Goal: Information Seeking & Learning: Learn about a topic

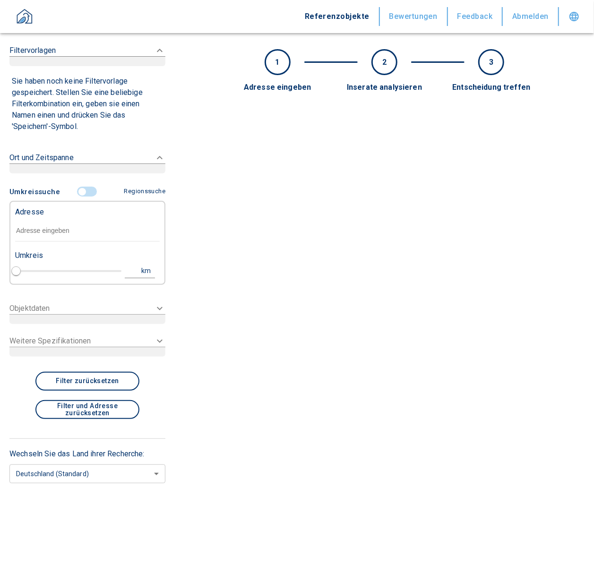
type input "2020"
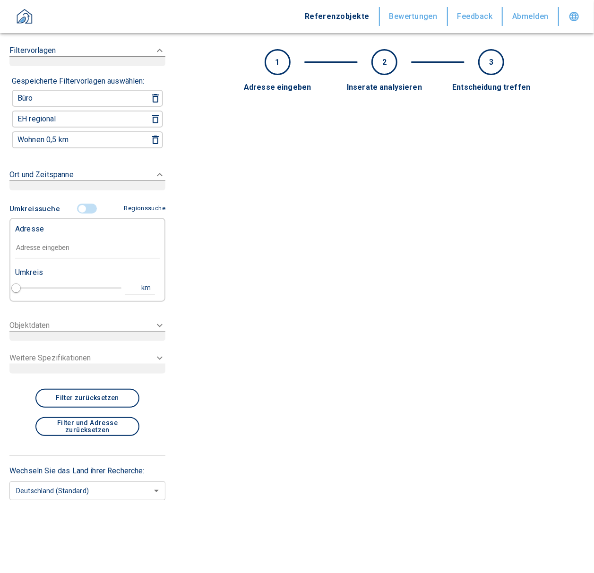
click at [54, 231] on div "Adresse" at bounding box center [87, 228] width 145 height 19
click at [51, 245] on input "text" at bounding box center [87, 248] width 145 height 22
paste input "[STREET_ADDRESS]"
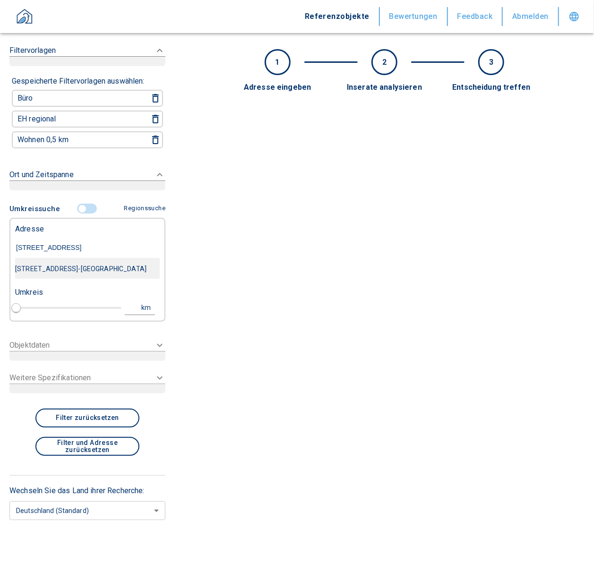
click at [117, 264] on div "[STREET_ADDRESS]-[GEOGRAPHIC_DATA]" at bounding box center [87, 269] width 145 height 20
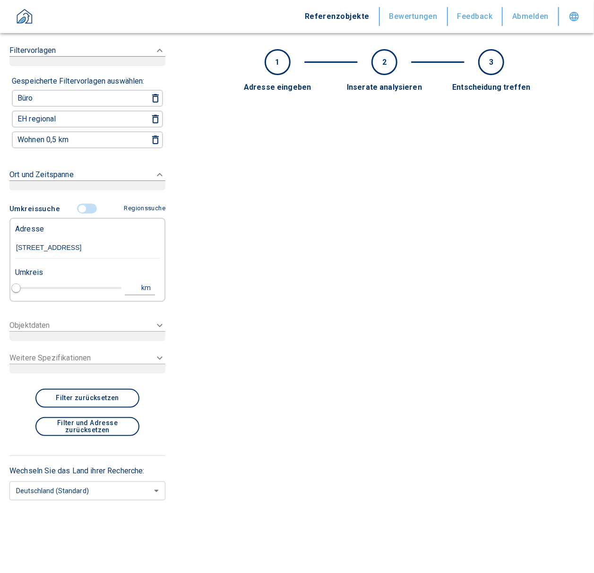
type input "[STREET_ADDRESS]-[GEOGRAPHIC_DATA]"
type input "1"
type input "2020"
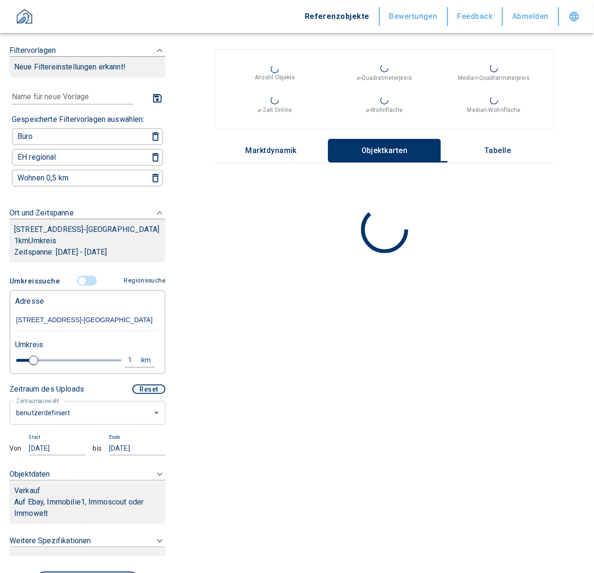
type input "[STREET_ADDRESS]-[GEOGRAPHIC_DATA]"
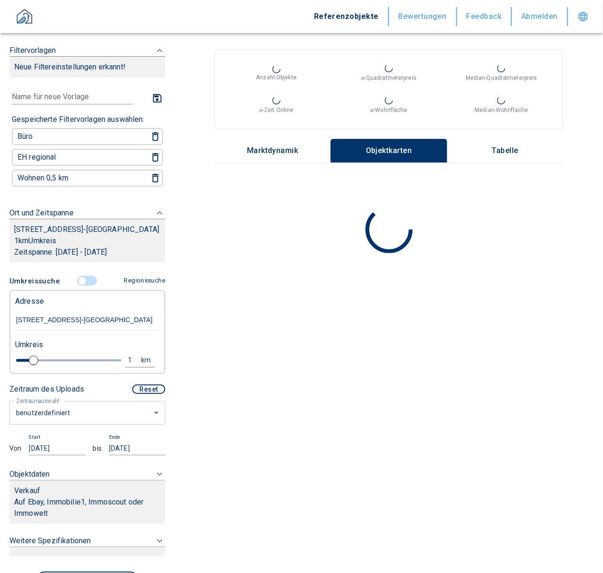
click at [77, 422] on body "Referenzobjekte Bewertungen Feedback Abmelden Filtervorlagen Neue Filtereinstel…" at bounding box center [301, 286] width 603 height 573
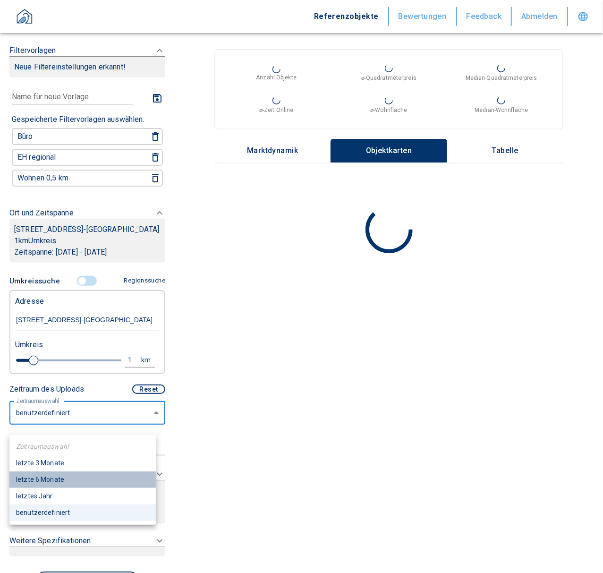
click at [62, 483] on li "letzte 6 Monate" at bounding box center [82, 480] width 146 height 17
type input "2020"
type input "6"
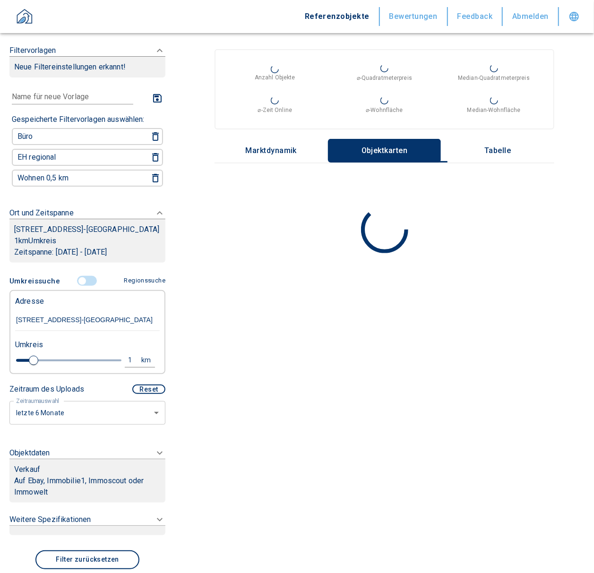
click at [67, 475] on div "Verkauf" at bounding box center [87, 469] width 146 height 11
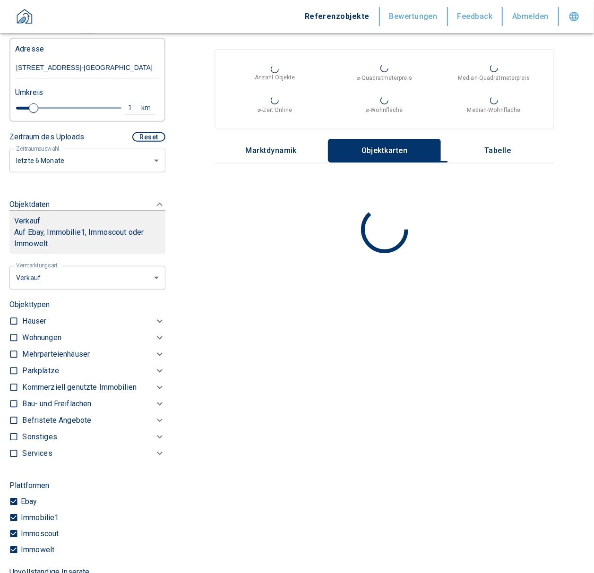
scroll to position [252, 0]
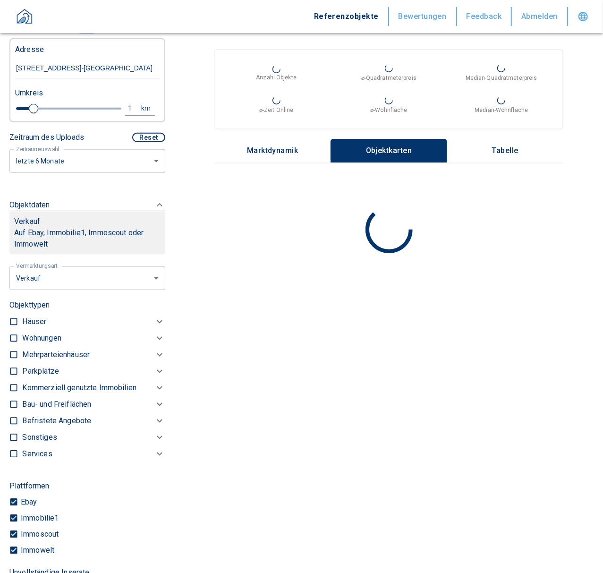
click at [36, 286] on body "Referenzobjekte Bewertungen Feedback Abmelden Filtervorlagen Neue Filtereinstel…" at bounding box center [301, 286] width 603 height 573
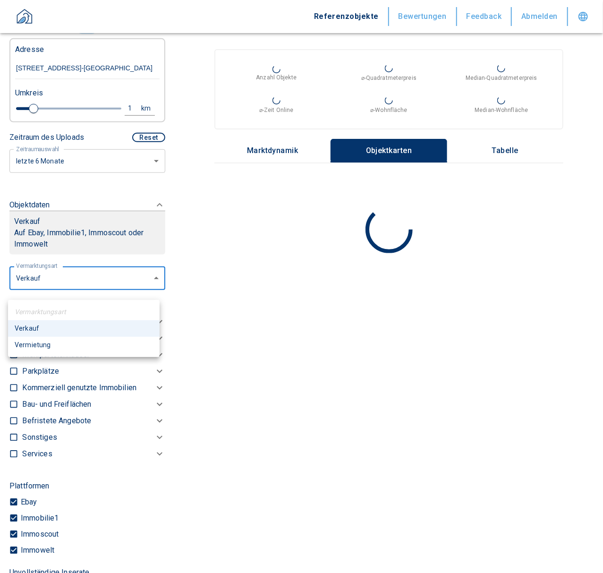
click at [57, 344] on li "Vermietung" at bounding box center [84, 345] width 152 height 17
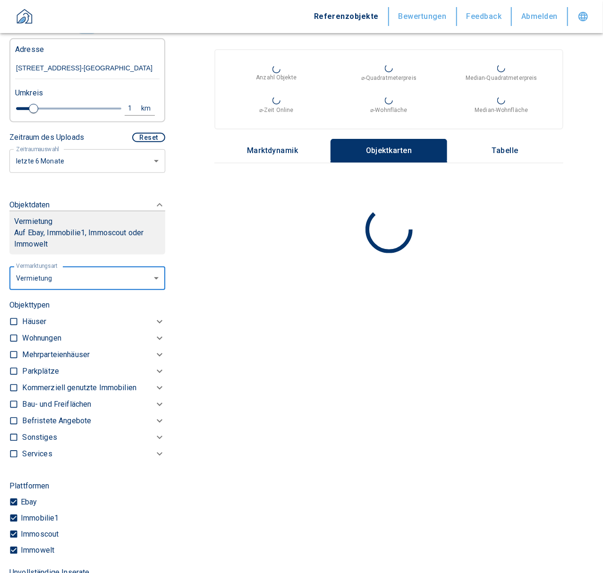
type input "rent"
type input "2020"
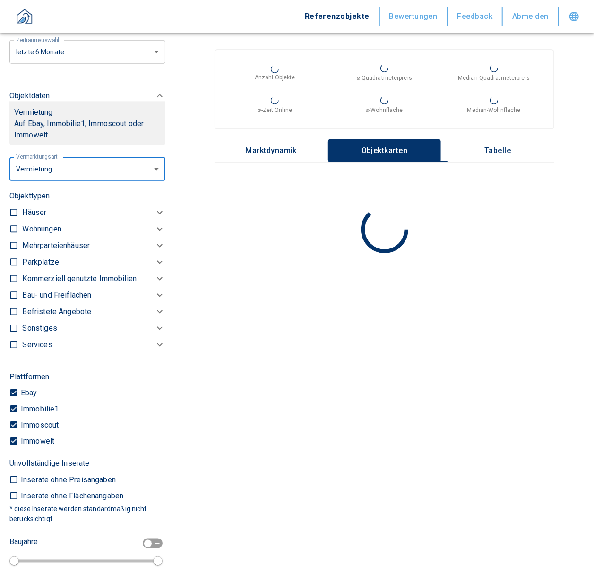
scroll to position [376, 0]
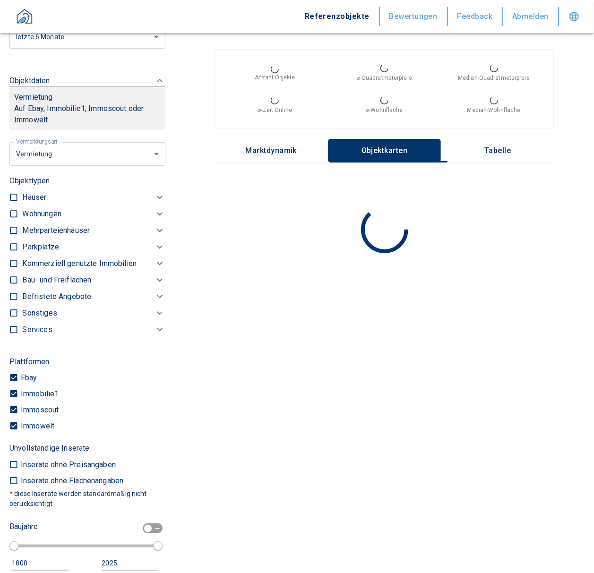
click at [61, 220] on p "Kommerziell genutzte Immobilien" at bounding box center [41, 213] width 39 height 11
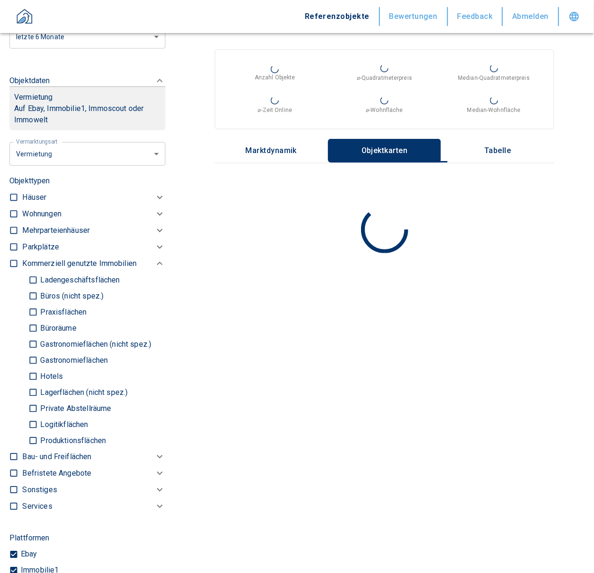
click at [28, 303] on input "Büros (nicht spez.)" at bounding box center [32, 296] width 9 height 17
checkbox input "true"
type input "2020"
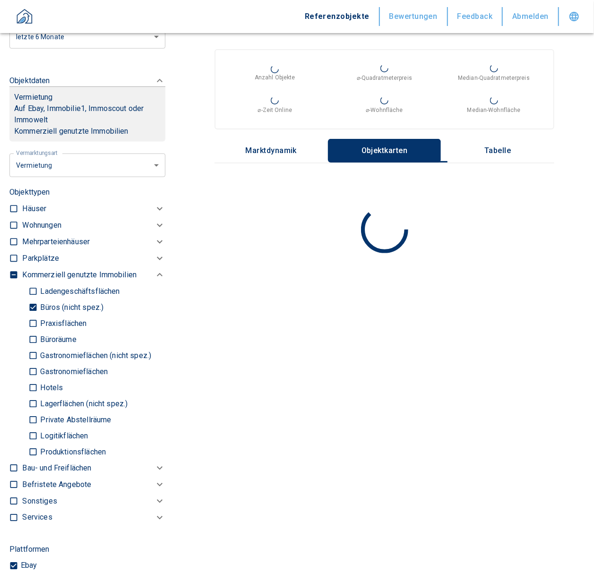
click at [34, 332] on input "Praxisflächen" at bounding box center [32, 323] width 9 height 17
checkbox input "true"
type input "2020"
click at [37, 348] on input "Büroräume" at bounding box center [32, 339] width 9 height 17
checkbox input "true"
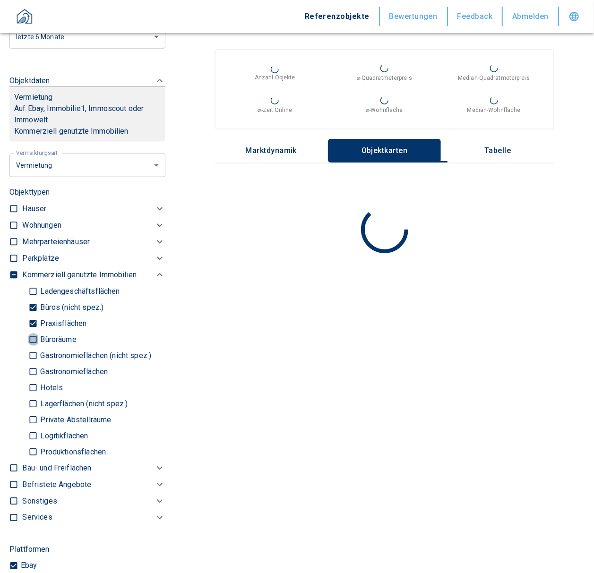
type input "2020"
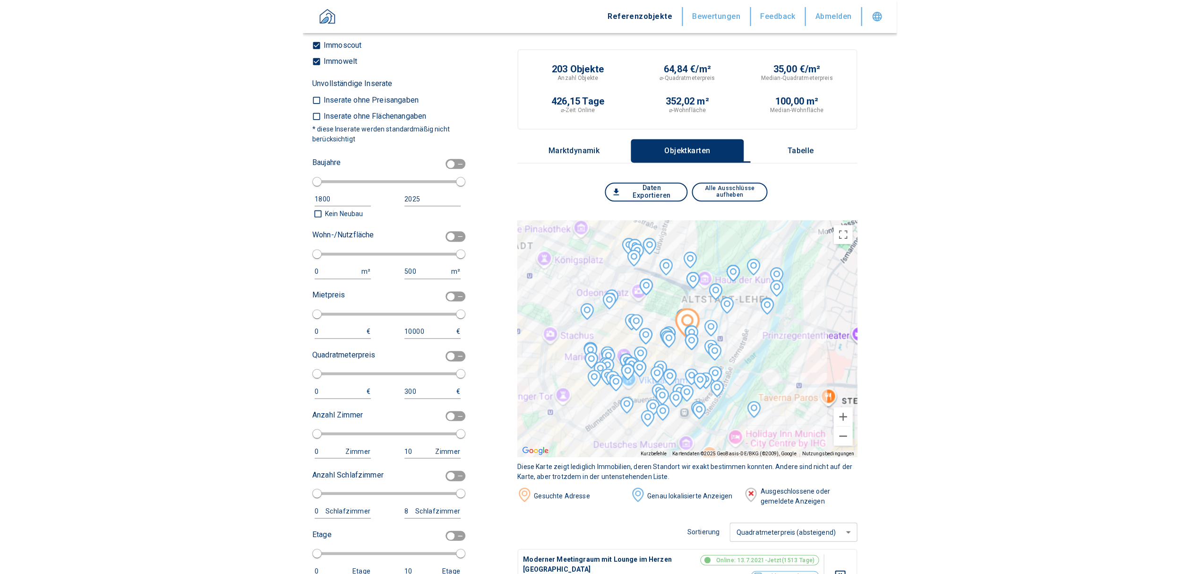
scroll to position [1015, 0]
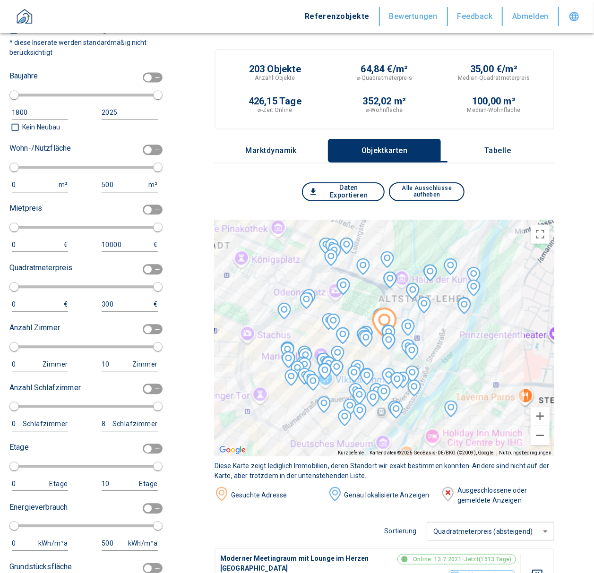
click at [29, 192] on div "0 m²" at bounding box center [42, 185] width 61 height 14
click at [141, 155] on input "checkbox" at bounding box center [148, 150] width 28 height 10
checkbox input "true"
type input "2020"
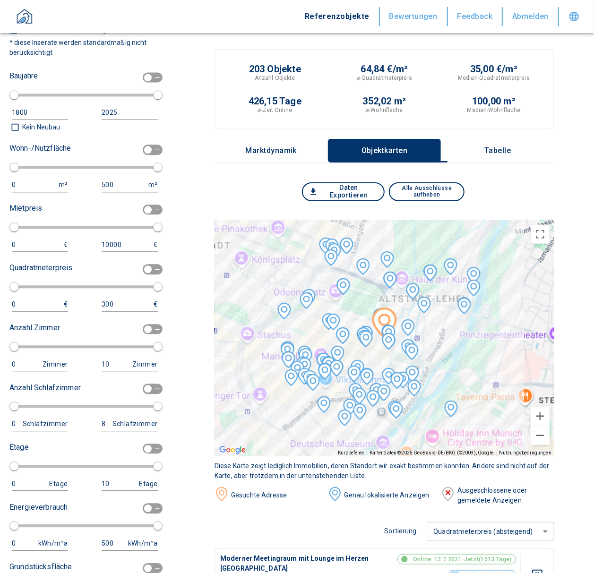
type input "50"
type input "150"
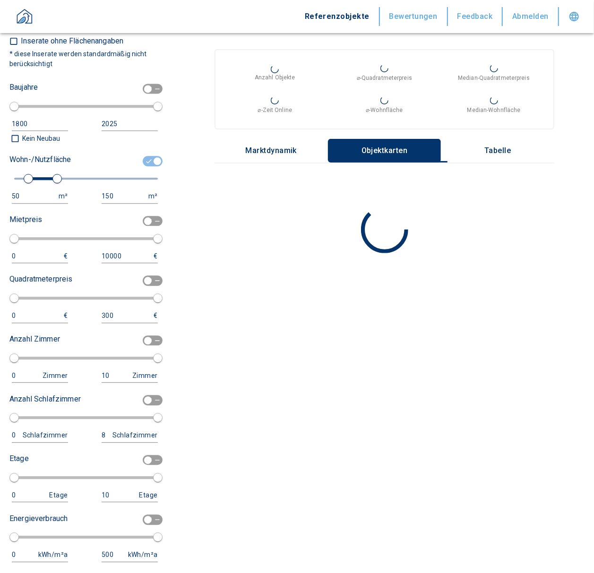
click at [40, 202] on div "50" at bounding box center [30, 196] width 37 height 12
drag, startPoint x: 31, startPoint y: 206, endPoint x: -15, endPoint y: 214, distance: 46.4
click at [0, 214] on html "Referenzobjekte Bewertungen Feedback Abmelden Filtervorlagen Neue Filtereinstel…" at bounding box center [297, 286] width 594 height 573
type input "100"
click at [116, 201] on input "150" at bounding box center [124, 196] width 45 height 14
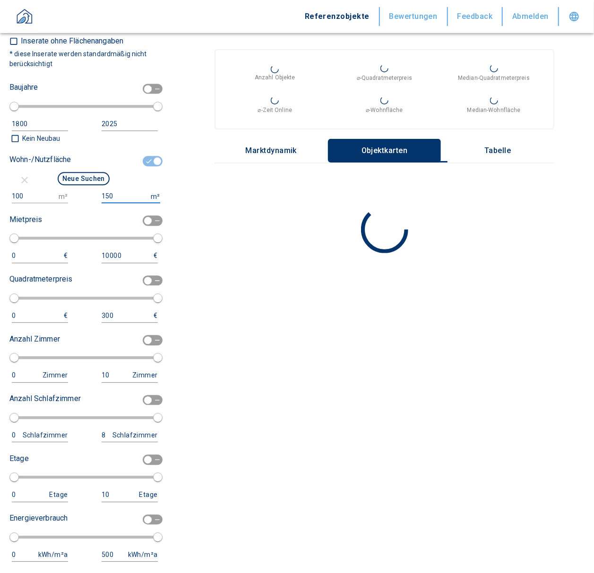
type input "1500000"
click at [80, 182] on button "Neue Suchen" at bounding box center [84, 178] width 52 height 13
type input "2020"
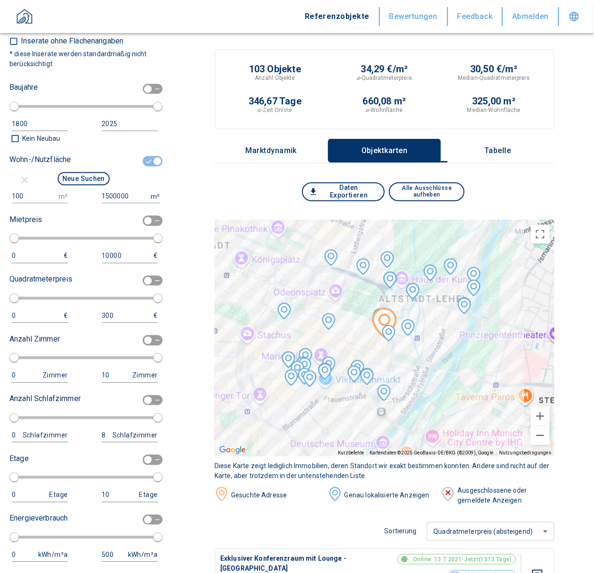
click at [518, 150] on p "Tabelle" at bounding box center [497, 150] width 47 height 9
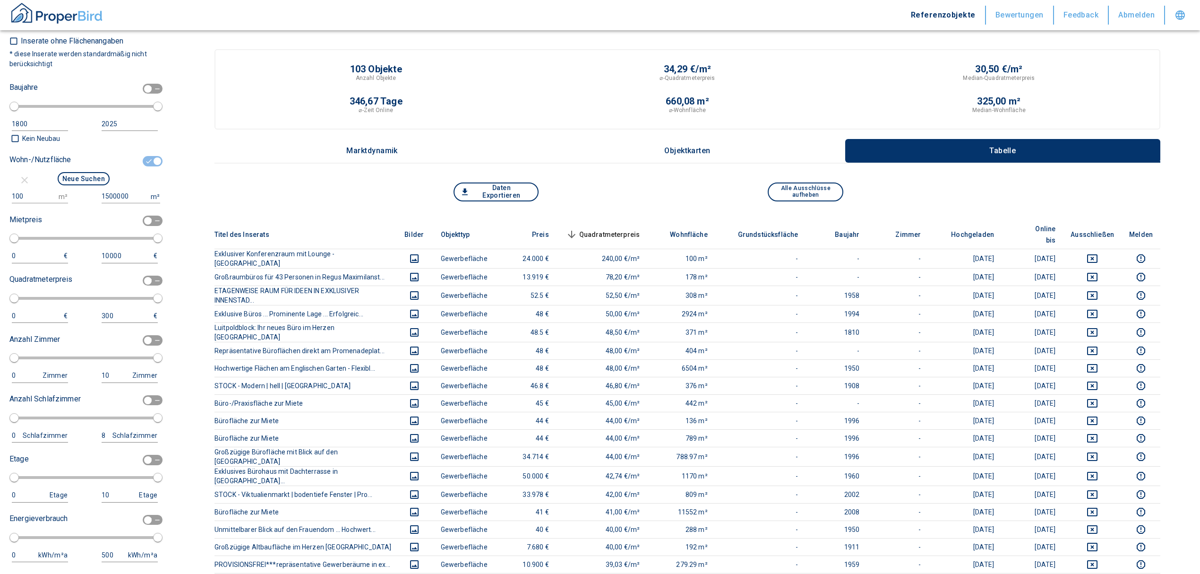
click at [593, 229] on span "Quadratmeterpreis sorted descending" at bounding box center [602, 234] width 76 height 11
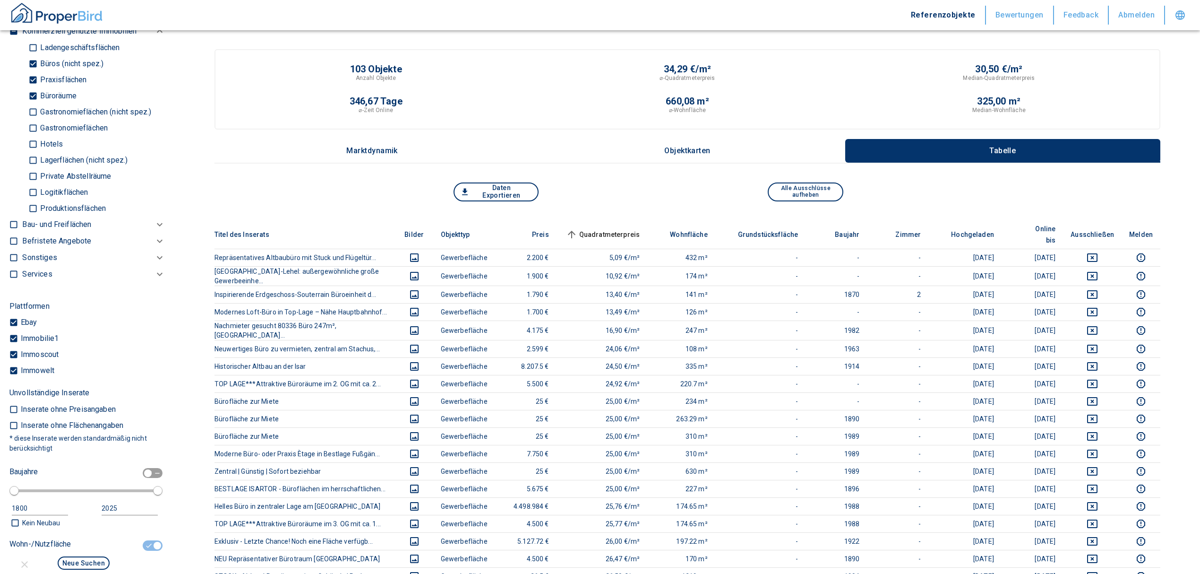
scroll to position [634, 0]
click at [38, 325] on div "Ebay" at bounding box center [29, 320] width 31 height 16
click at [31, 324] on p "Ebay" at bounding box center [27, 320] width 19 height 8
click at [18, 325] on input "Ebay" at bounding box center [13, 319] width 9 height 9
checkbox input "false"
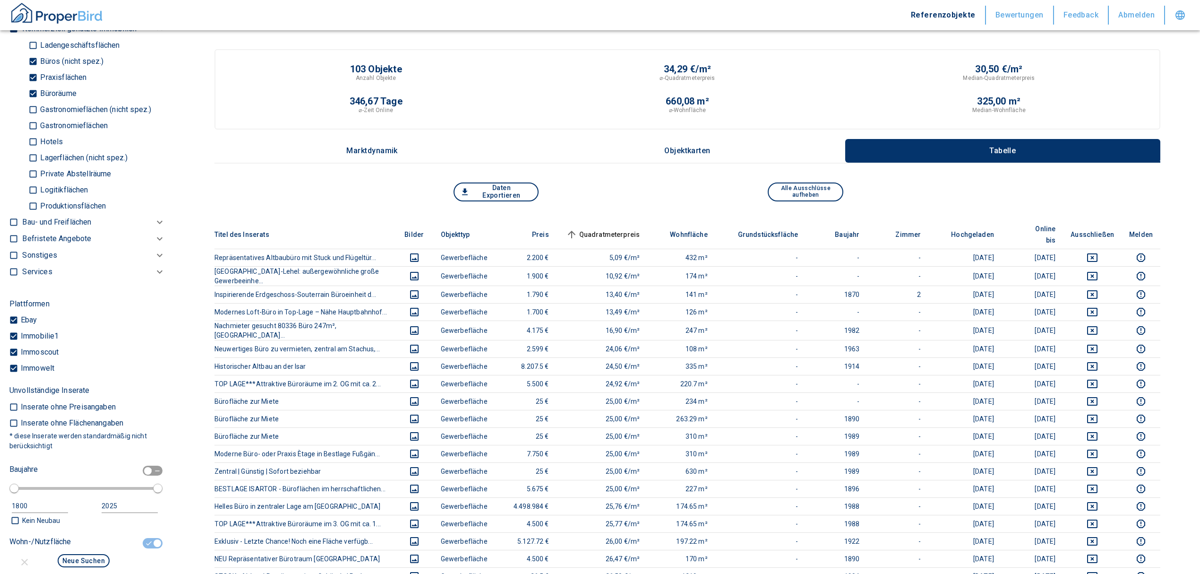
type input "2020"
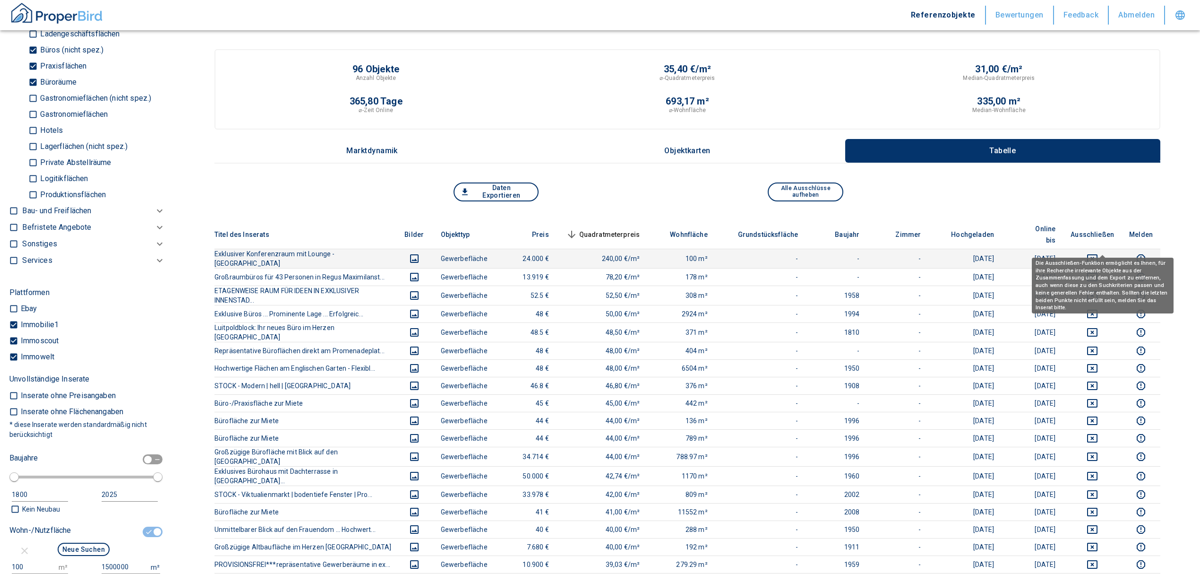
click at [593, 253] on icon "deselect this listing" at bounding box center [1092, 258] width 11 height 11
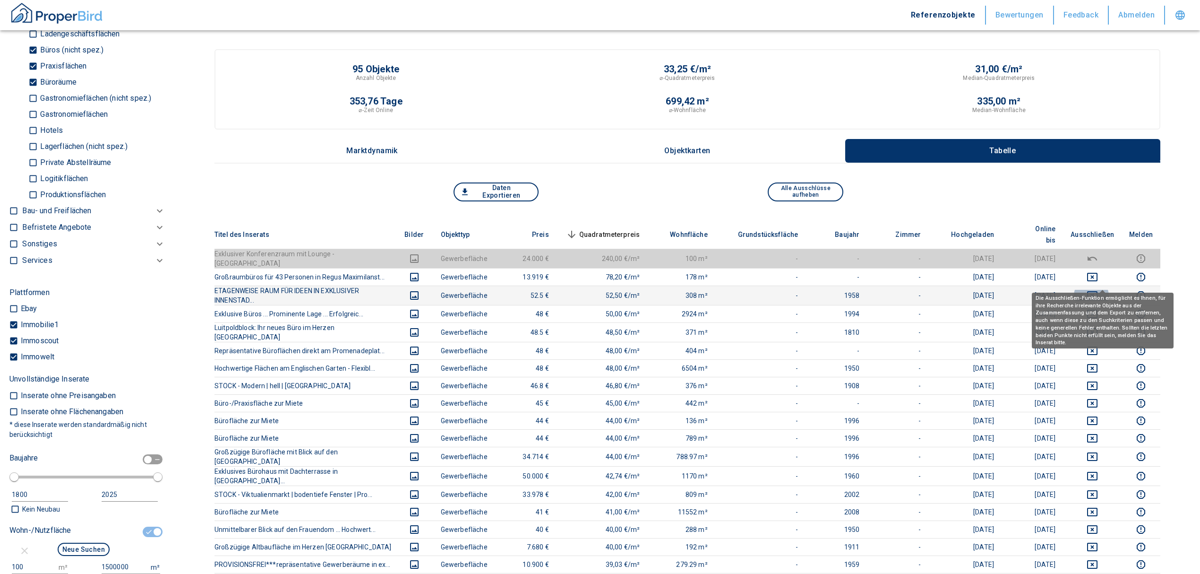
click at [593, 290] on icon "deselect this listing" at bounding box center [1092, 295] width 11 height 11
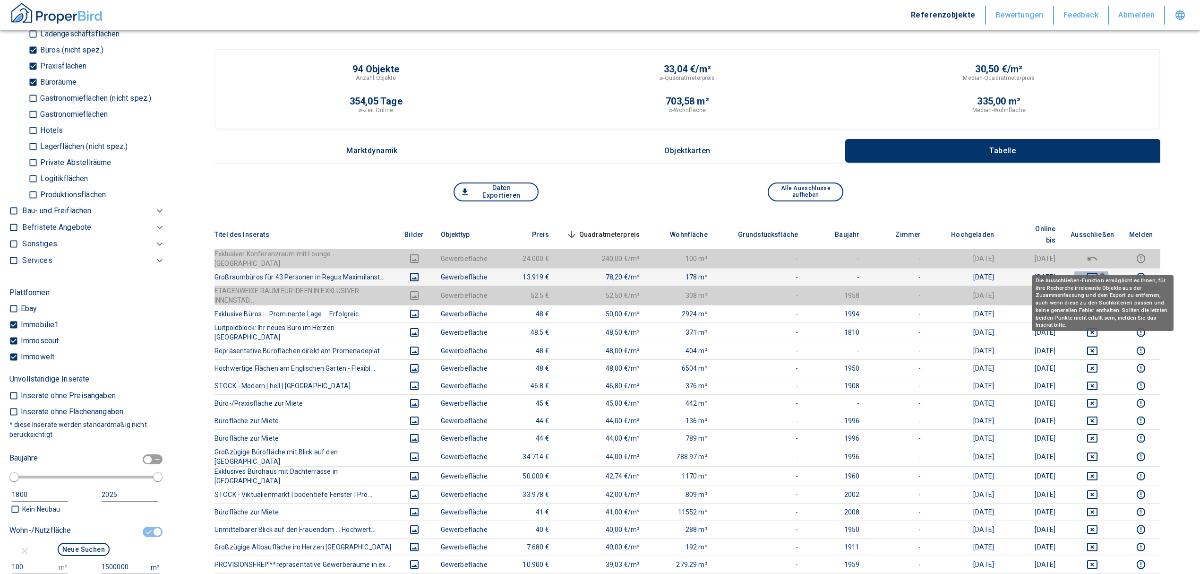
click at [593, 271] on icon "deselect this listing" at bounding box center [1092, 276] width 11 height 11
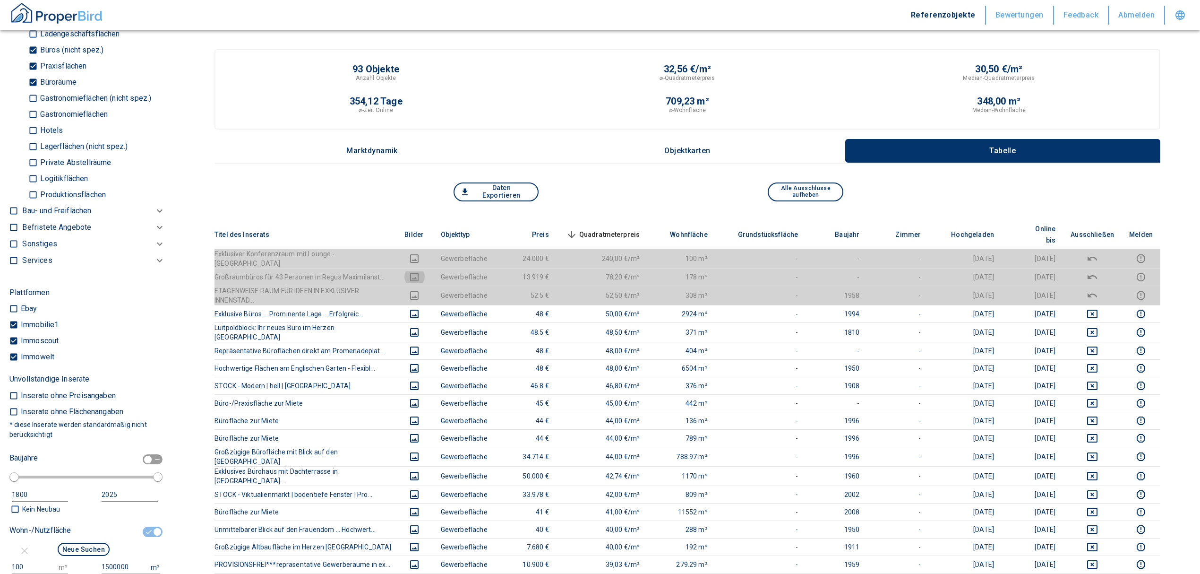
click at [420, 271] on icon "images" at bounding box center [414, 276] width 11 height 11
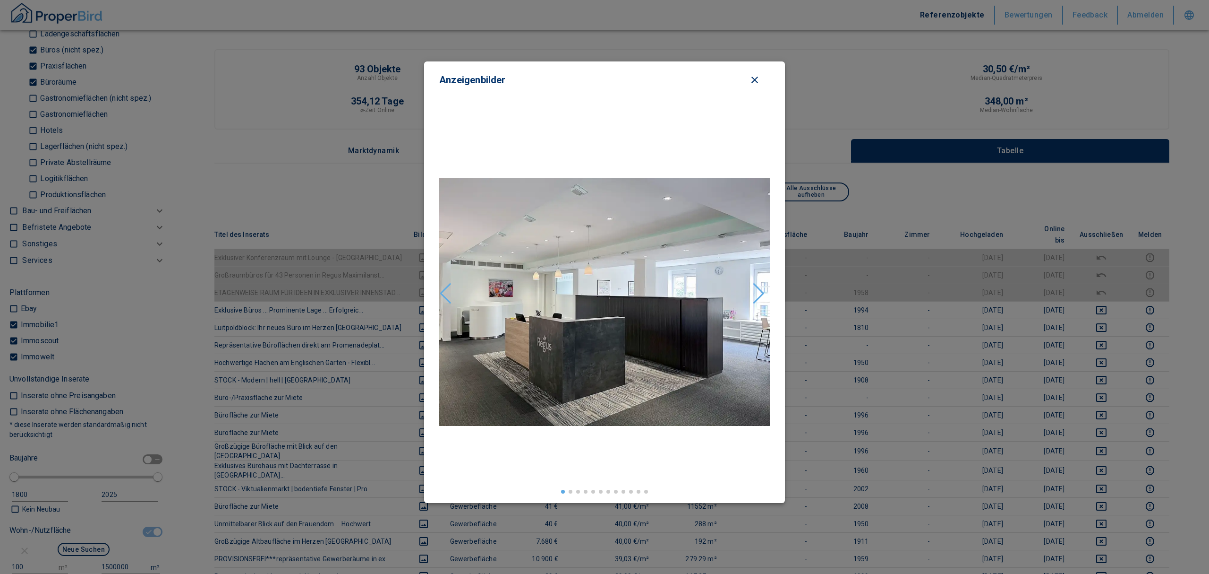
click at [593, 297] on div "Next slide" at bounding box center [759, 293] width 13 height 21
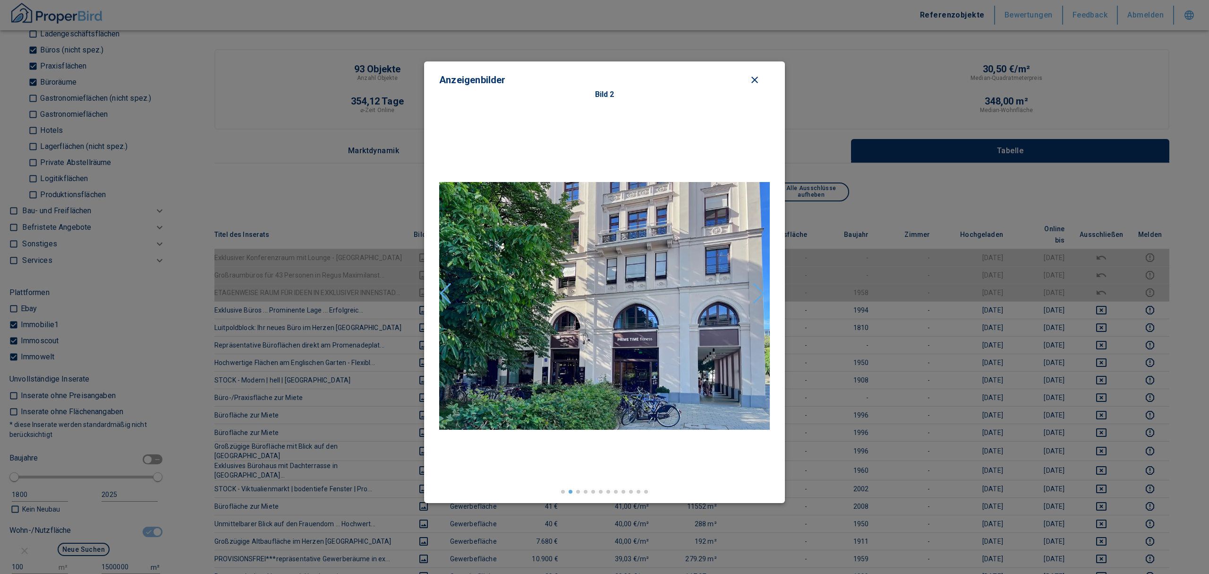
click at [593, 291] on div "Next slide" at bounding box center [759, 293] width 13 height 21
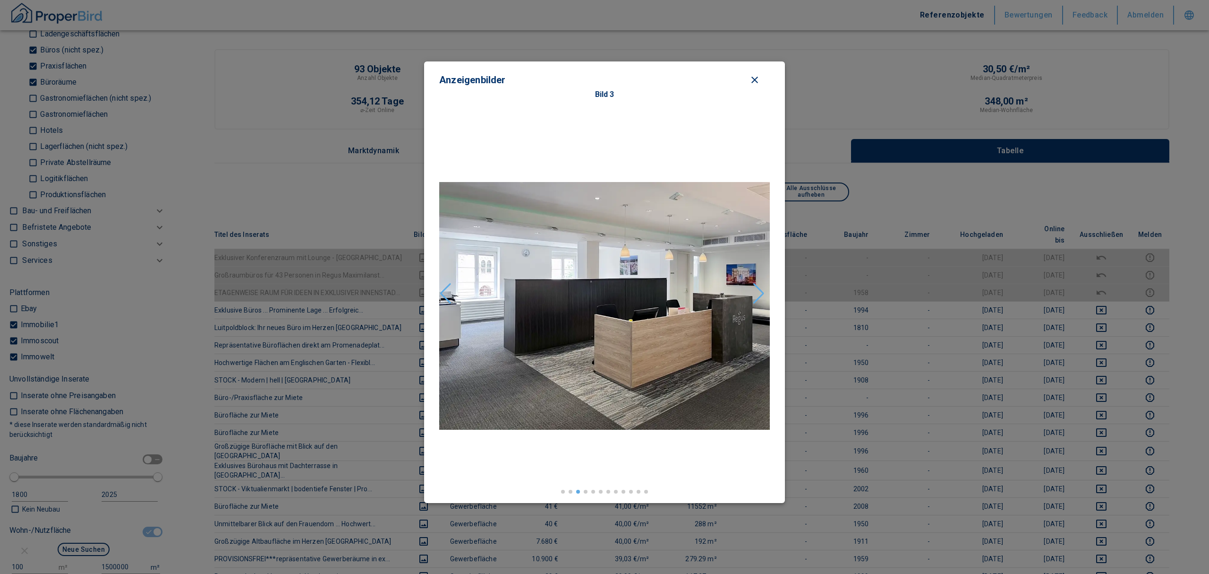
click at [593, 291] on div "Next slide" at bounding box center [759, 293] width 13 height 21
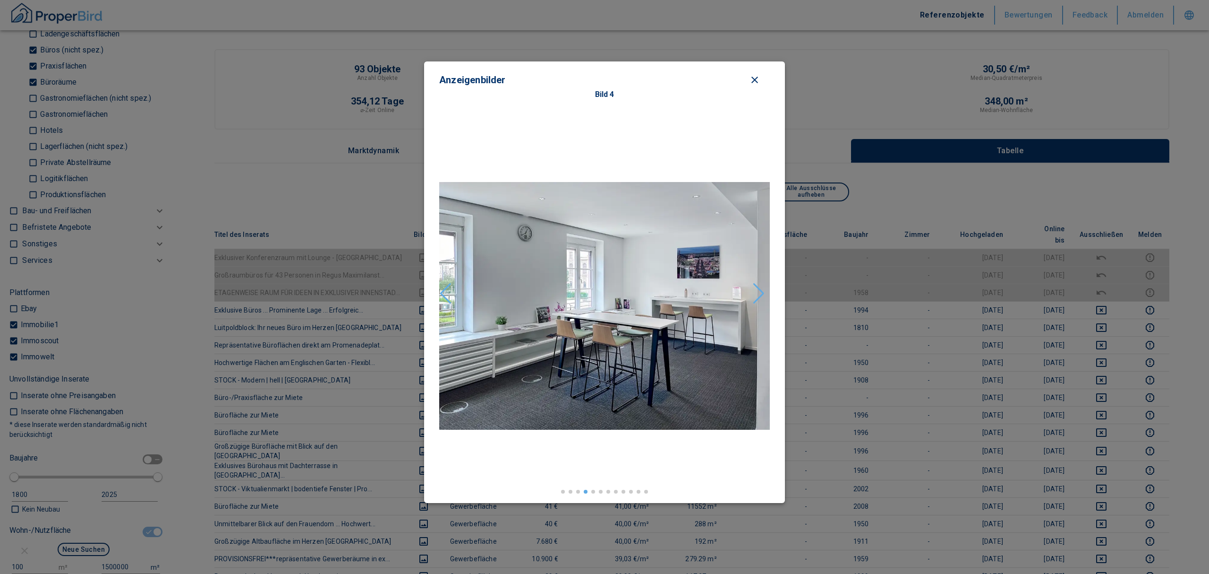
click at [593, 291] on div "Next slide" at bounding box center [759, 293] width 13 height 21
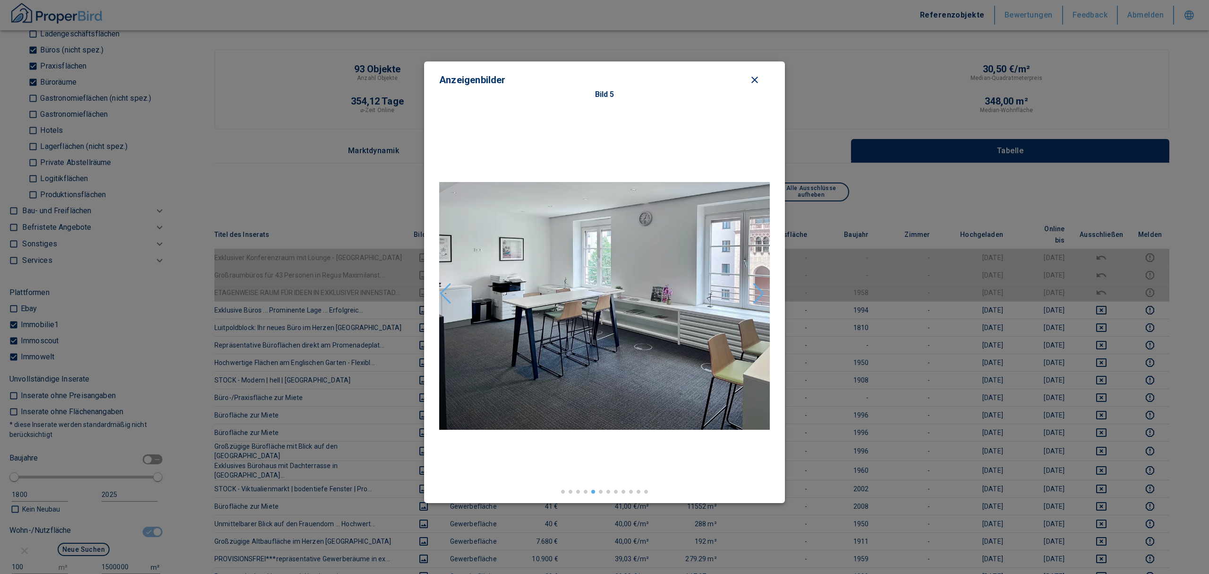
click at [593, 291] on div "Next slide" at bounding box center [759, 293] width 13 height 21
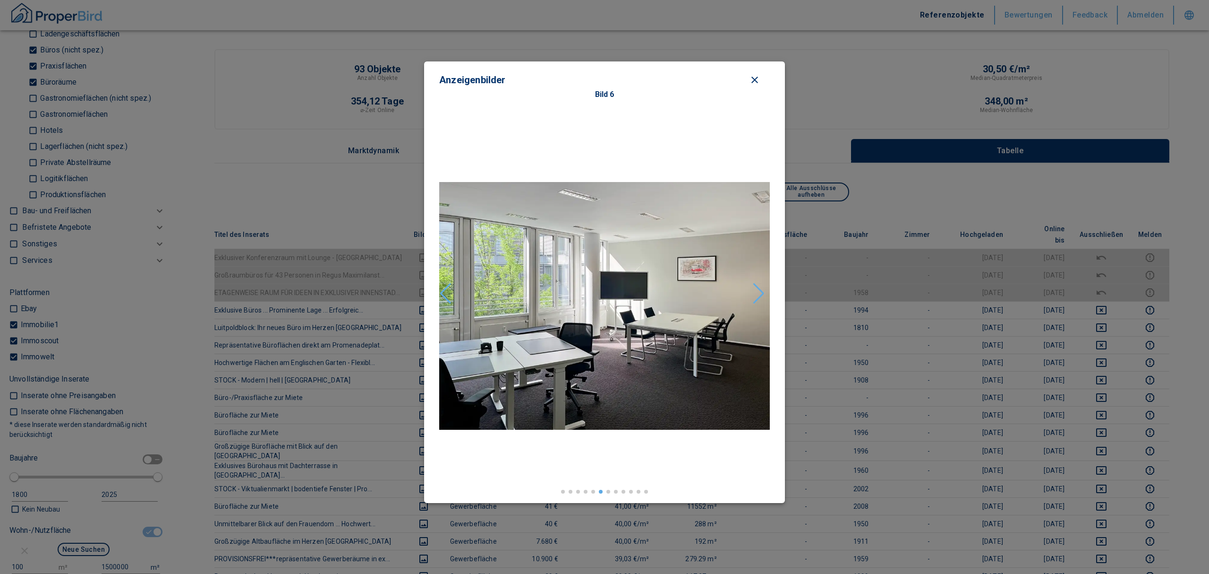
click at [593, 291] on div "Next slide" at bounding box center [759, 293] width 13 height 21
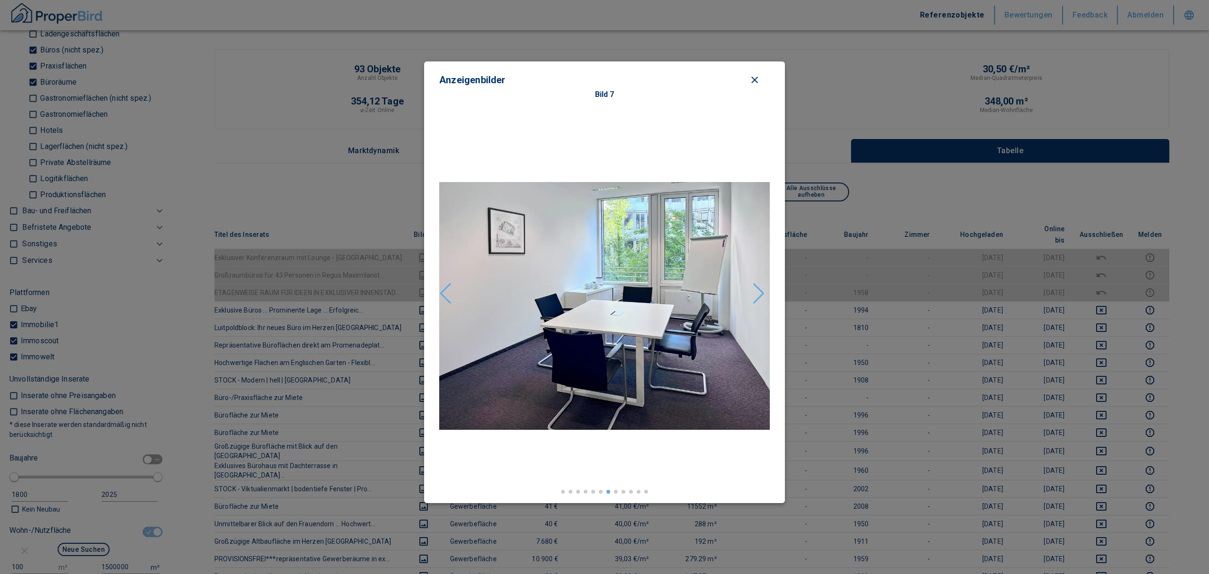
click at [593, 291] on div "Next slide" at bounding box center [759, 293] width 13 height 21
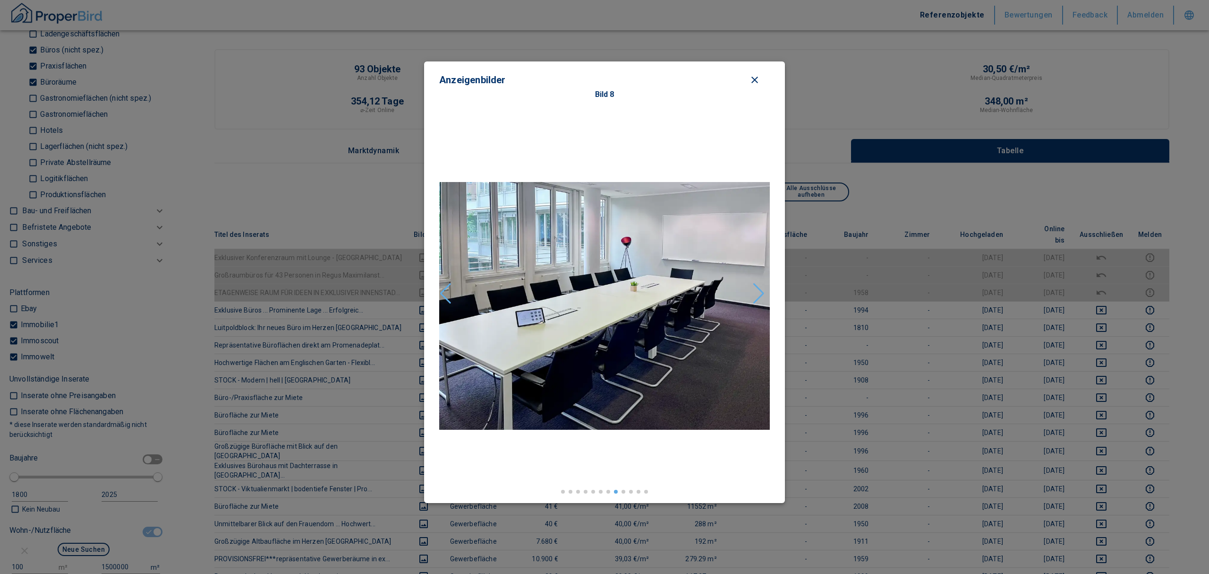
click at [593, 291] on div "Next slide" at bounding box center [759, 293] width 13 height 21
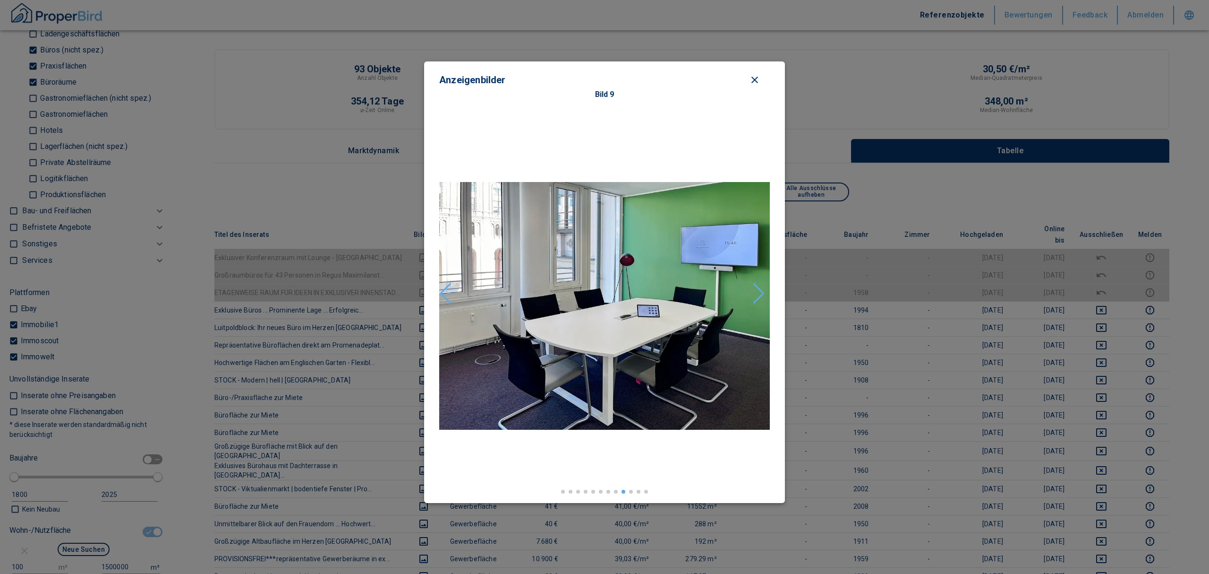
click at [593, 78] on icon "close modal" at bounding box center [755, 80] width 7 height 7
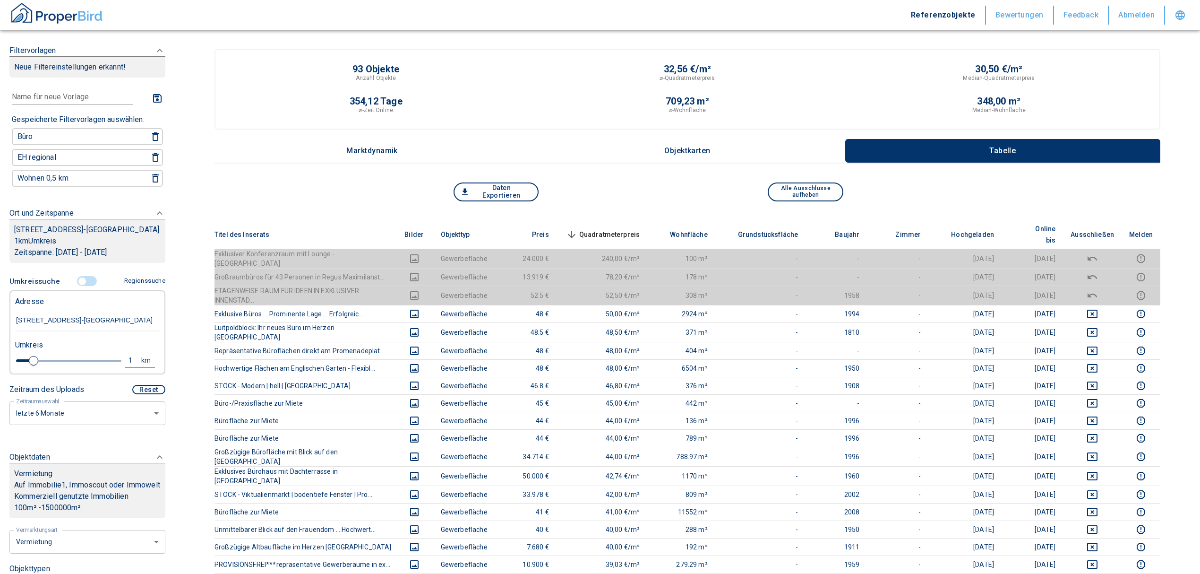
click at [127, 366] on div "1" at bounding box center [135, 360] width 17 height 12
drag, startPoint x: 50, startPoint y: 369, endPoint x: 6, endPoint y: 363, distance: 44.4
click at [6, 363] on div "Filtervorlagen Neue Filtereinstellungen erkannt! Name für neue Vorlage x Gespei…" at bounding box center [87, 287] width 175 height 574
type input "0,5"
click at [104, 367] on button "Neue Suchen" at bounding box center [126, 359] width 52 height 13
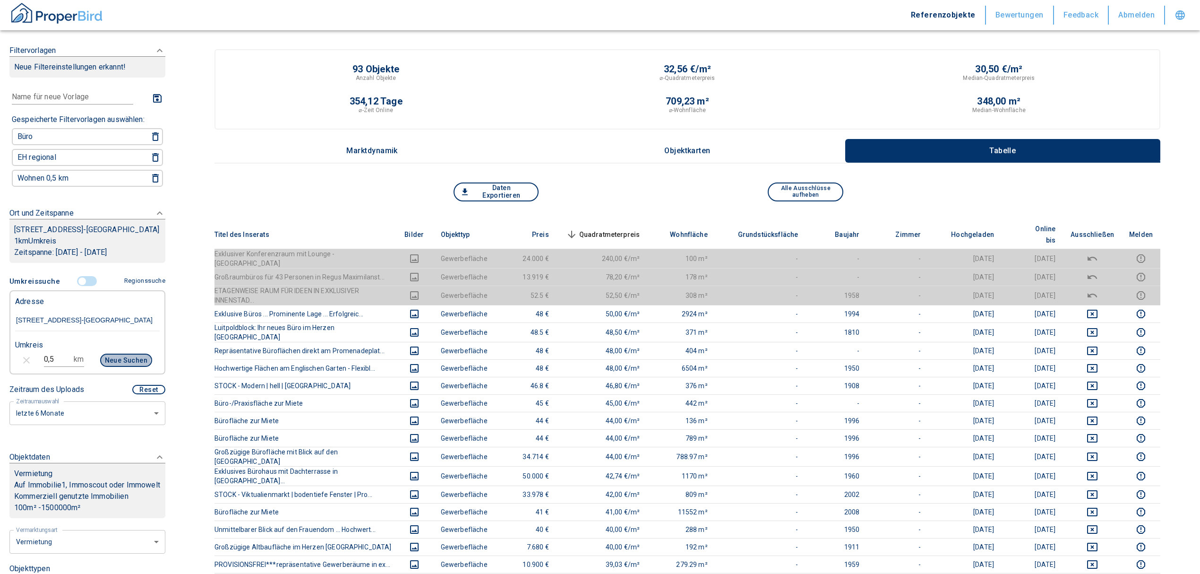
type input "2020"
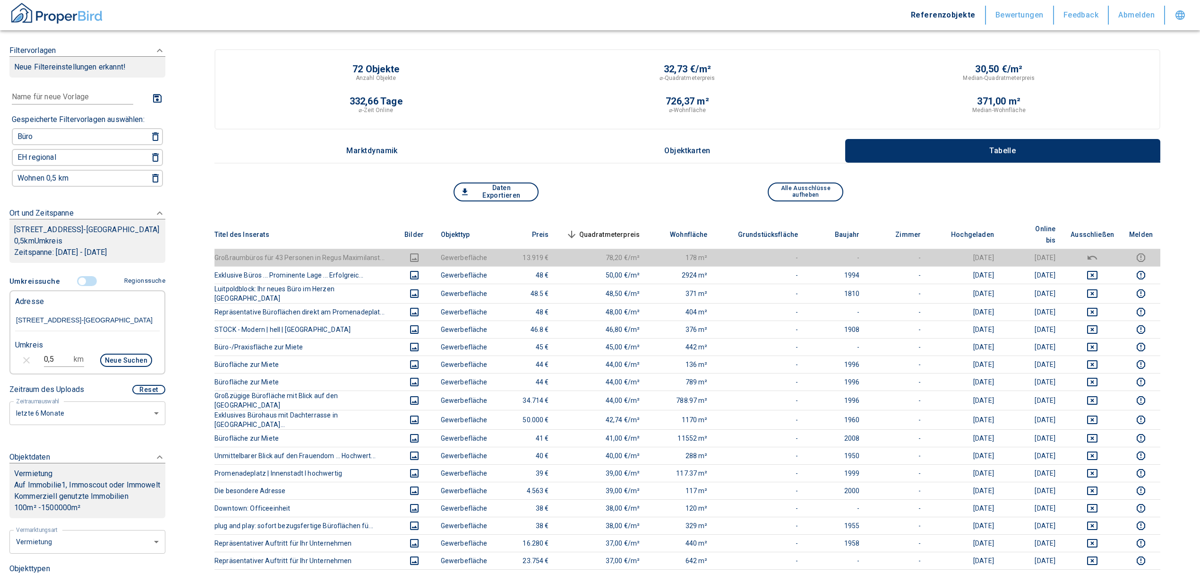
click at [593, 149] on p "Objektkarten" at bounding box center [687, 150] width 47 height 9
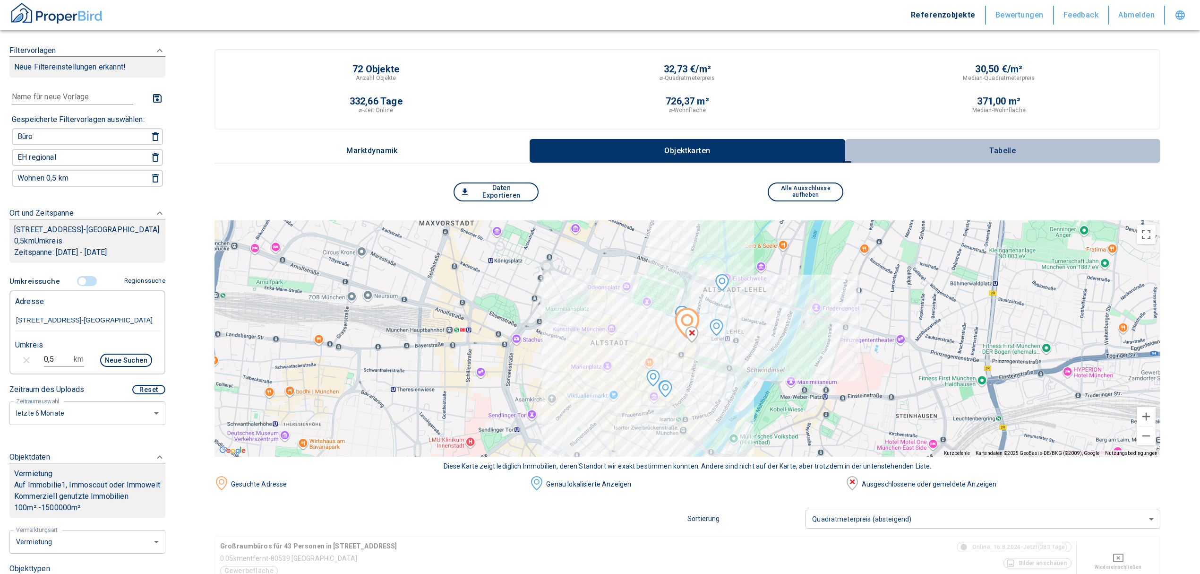
click at [593, 148] on p "Tabelle" at bounding box center [1002, 150] width 47 height 9
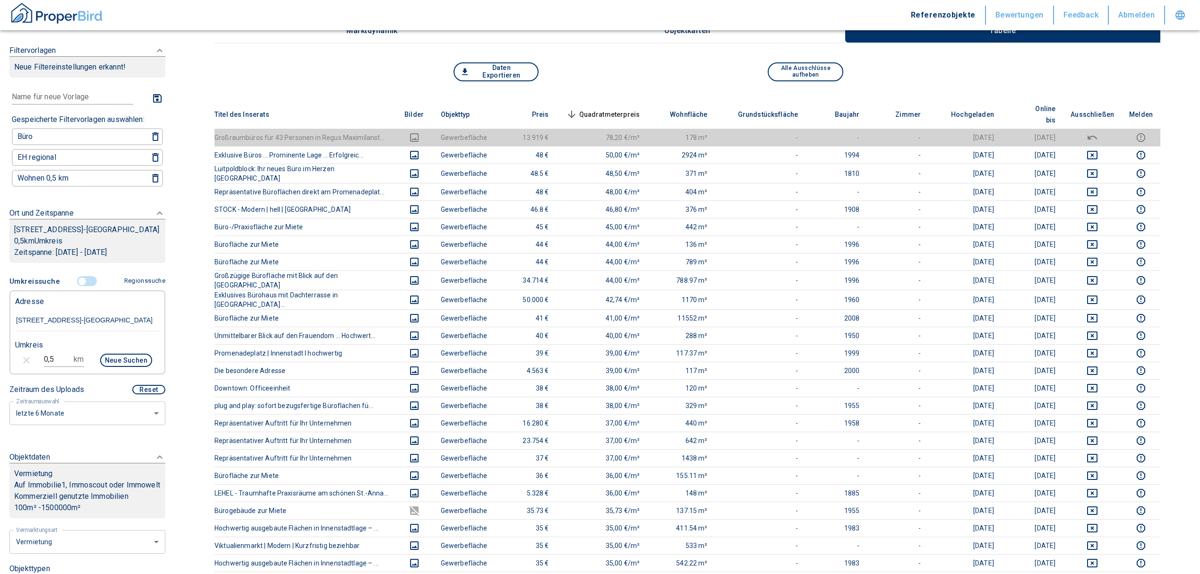
scroll to position [6, 0]
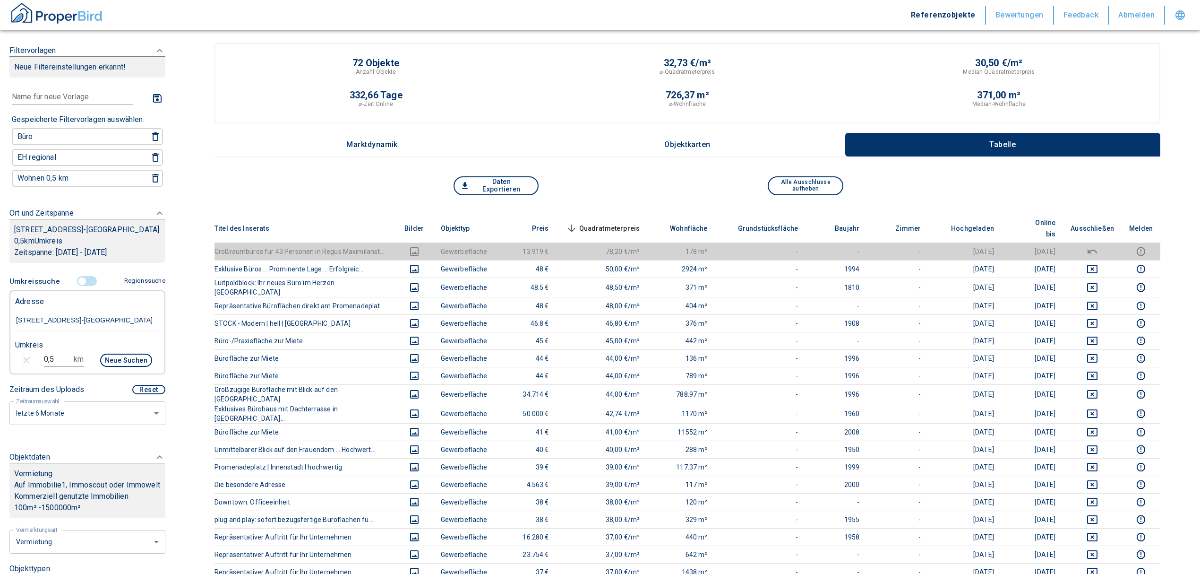
click at [593, 223] on span "Quadratmeterpreis sorted descending" at bounding box center [602, 228] width 76 height 11
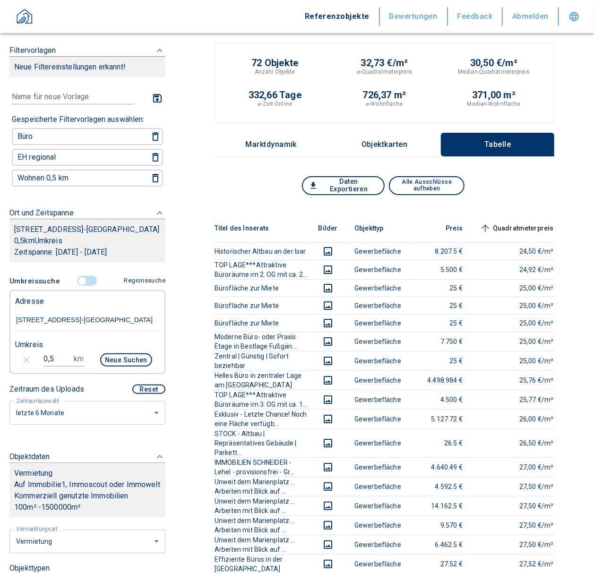
click at [530, 223] on span "Quadratmeterpreis sorted ascending" at bounding box center [516, 228] width 76 height 11
